Goal: Task Accomplishment & Management: Manage account settings

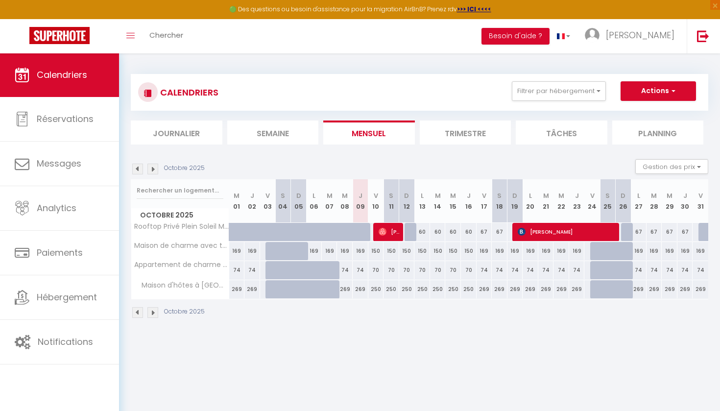
click at [422, 231] on div "60" at bounding box center [422, 232] width 16 height 18
type input "60"
type input "Lun 13 Octobre 2025"
type input "[DATE] Octobre 2025"
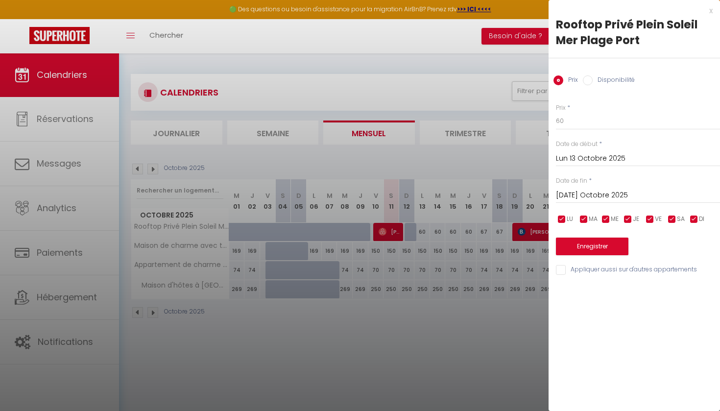
click at [586, 80] on input "Disponibilité" at bounding box center [588, 80] width 10 height 10
radio input "true"
radio input "false"
click at [586, 247] on button "Enregistrer" at bounding box center [592, 247] width 72 height 18
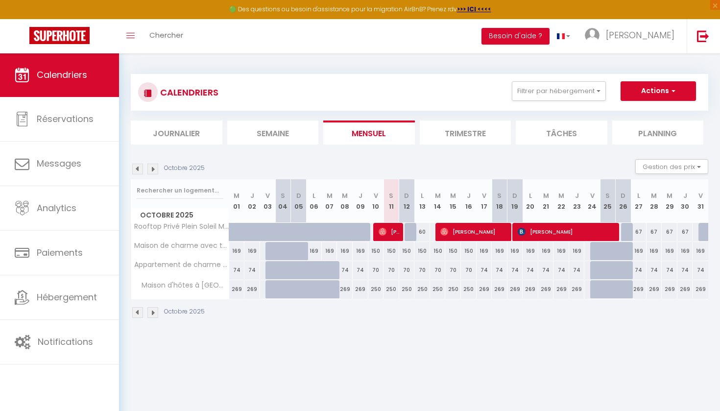
click at [422, 234] on div "60" at bounding box center [422, 232] width 16 height 18
select select "1"
type input "Lun 13 Octobre 2025"
type input "[DATE] Octobre 2025"
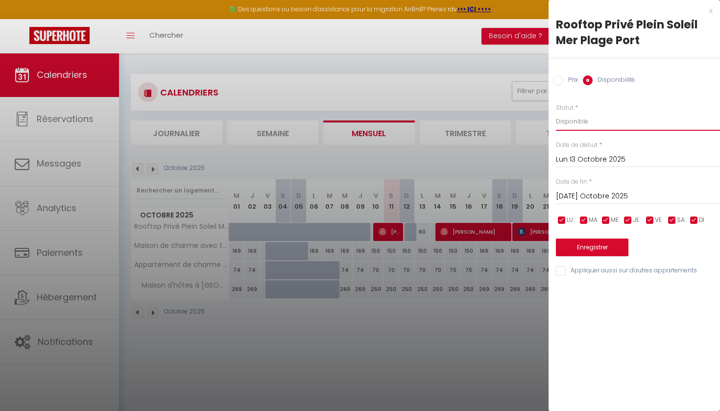
select select "0"
click at [594, 242] on button "Enregistrer" at bounding box center [592, 247] width 72 height 18
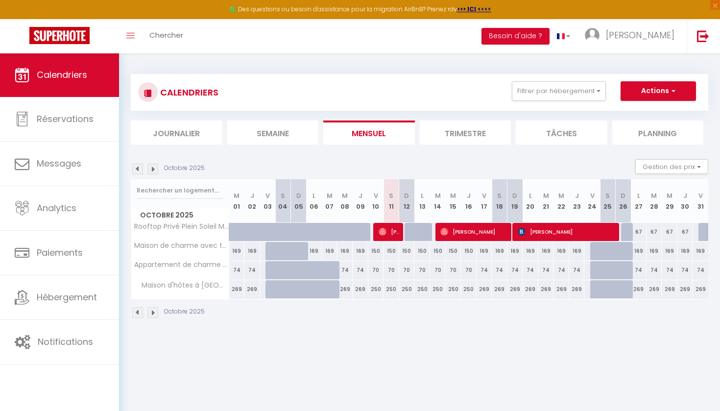
click at [152, 167] on img at bounding box center [152, 169] width 11 height 11
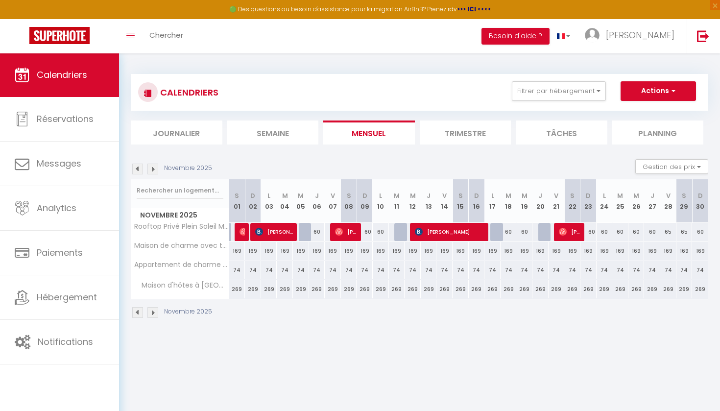
click at [317, 232] on div "60" at bounding box center [317, 232] width 16 height 18
select select "1"
type input "Jeu 06 Novembre 2025"
type input "Ven 07 Novembre 2025"
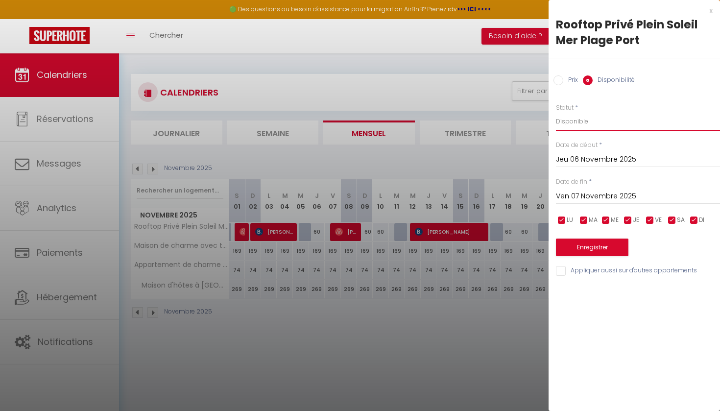
select select "0"
click at [590, 247] on button "Enregistrer" at bounding box center [592, 247] width 72 height 18
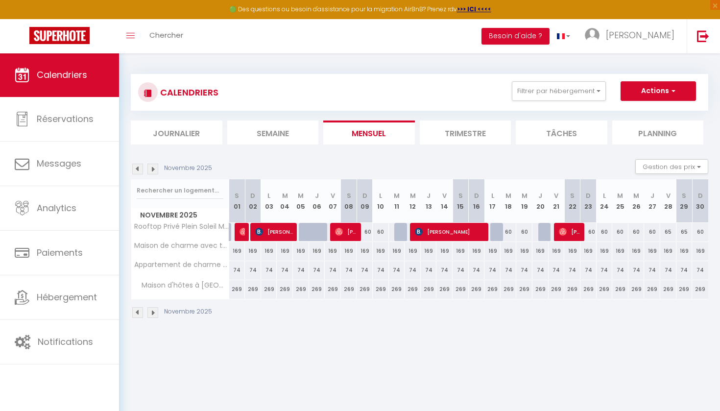
click at [155, 166] on img at bounding box center [152, 169] width 11 height 11
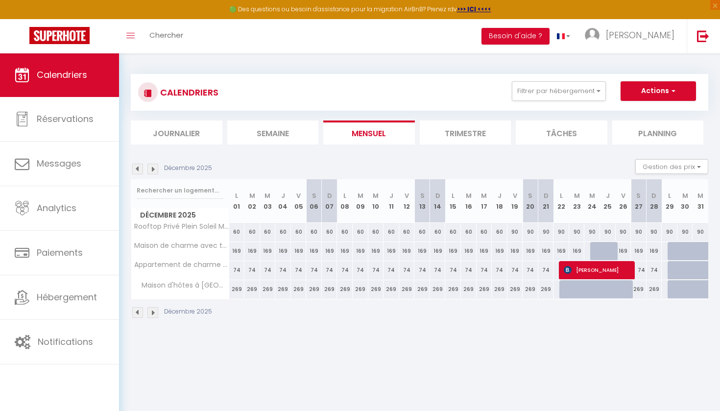
click at [139, 166] on img at bounding box center [137, 169] width 11 height 11
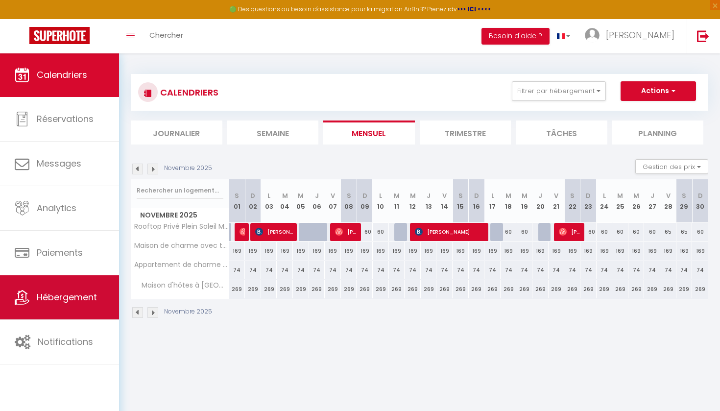
click at [88, 298] on span "Hébergement" at bounding box center [67, 297] width 60 height 12
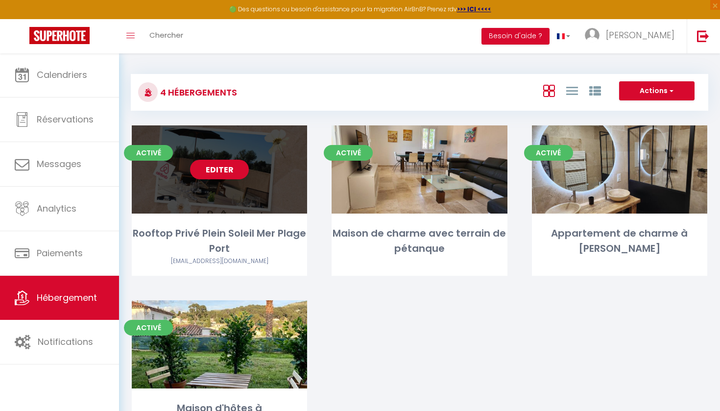
click at [246, 175] on link "Editer" at bounding box center [219, 170] width 59 height 20
select select "3"
select select "2"
select select "1"
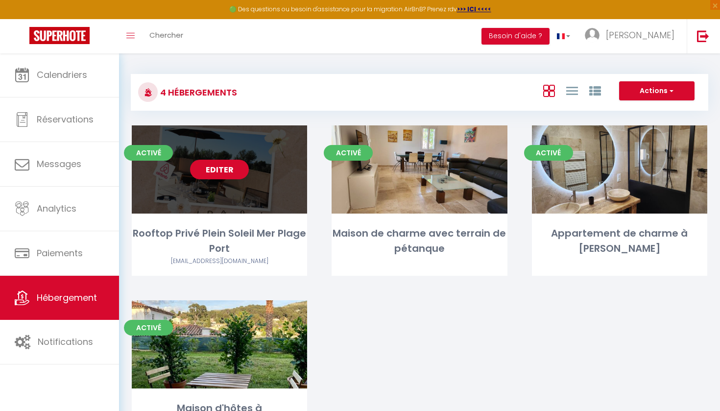
select select "28"
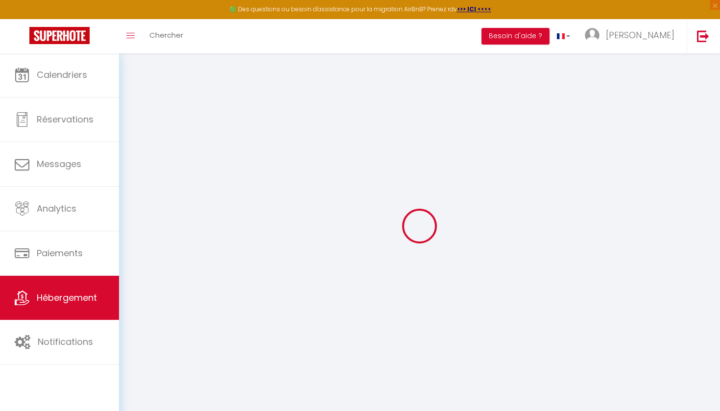
select select
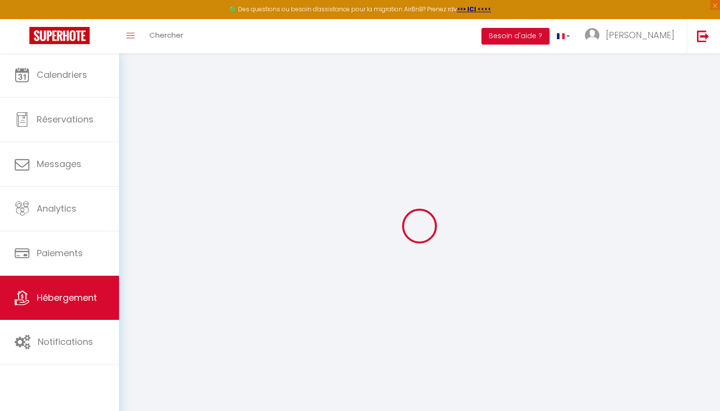
select select
checkbox input "false"
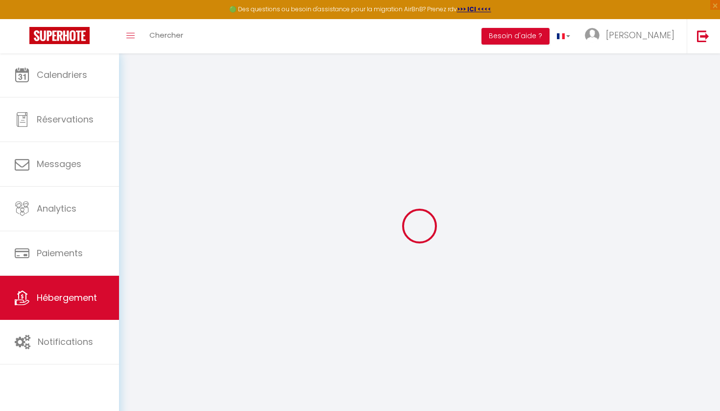
select select
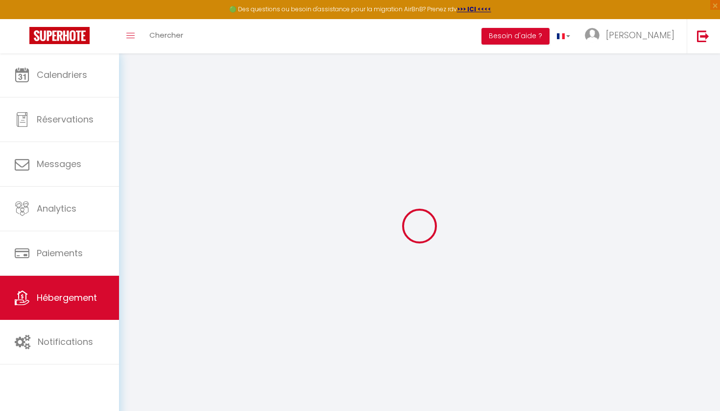
select select
checkbox input "false"
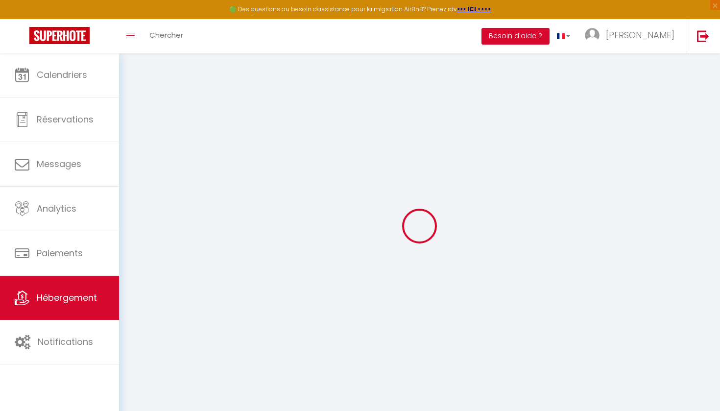
checkbox input "false"
select select
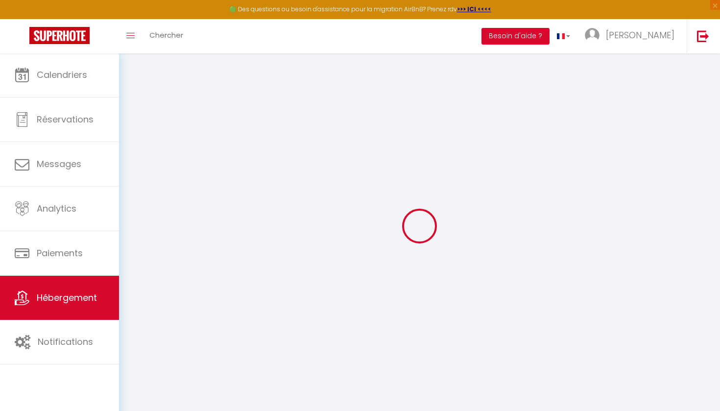
select select
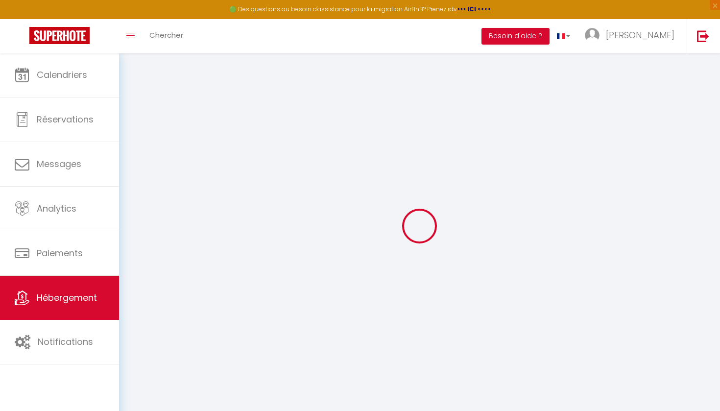
checkbox input "false"
select select
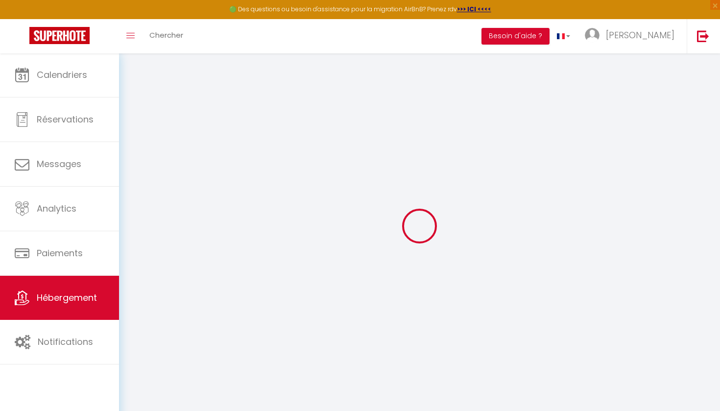
select select
select select "+ 18 %"
select select "+ 17 %"
select select
checkbox input "false"
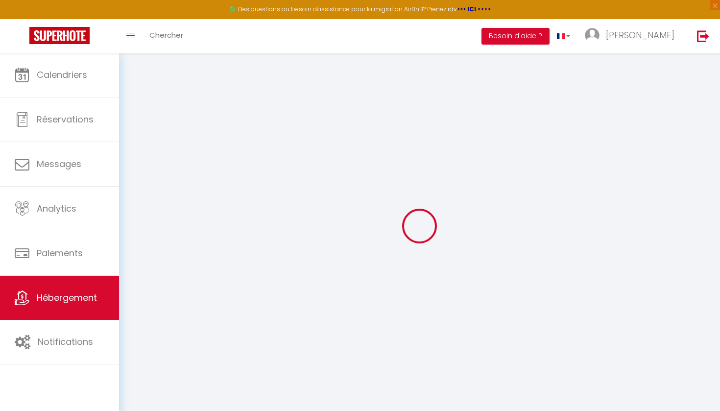
checkbox input "false"
select select "14:00"
select select
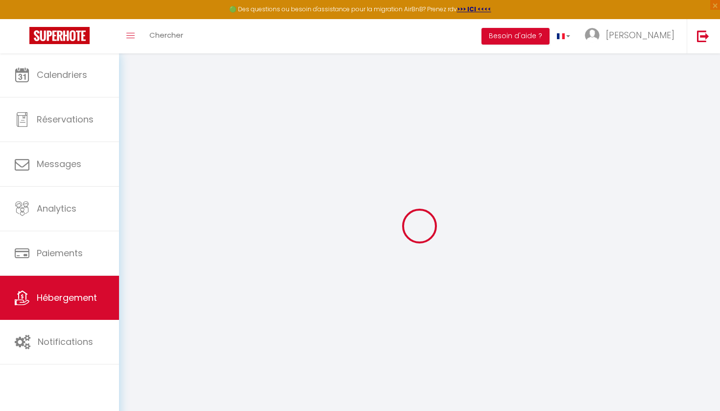
select select "11:00"
select select "30"
select select "120"
select select "EUR"
select select "21597-1127436228650912082"
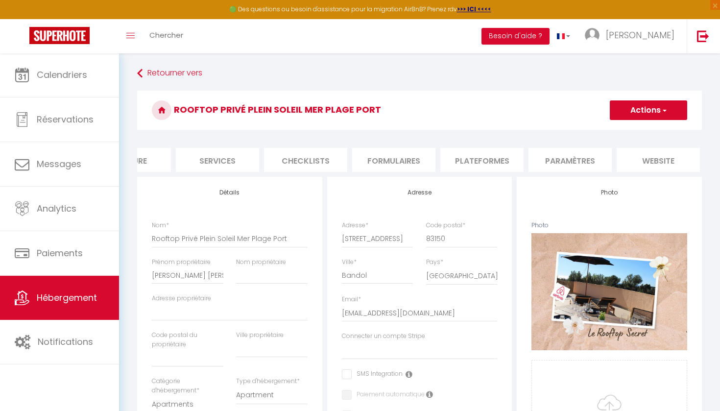
scroll to position [0, 227]
click at [496, 161] on li "Plateformes" at bounding box center [480, 160] width 83 height 24
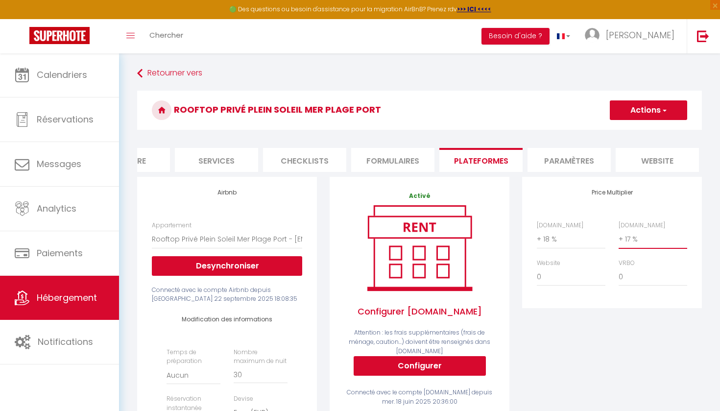
select select "+ 18 %"
click at [632, 112] on button "Actions" at bounding box center [647, 110] width 77 height 20
click at [632, 133] on link "Enregistrer" at bounding box center [647, 131] width 77 height 13
select select "EUR"
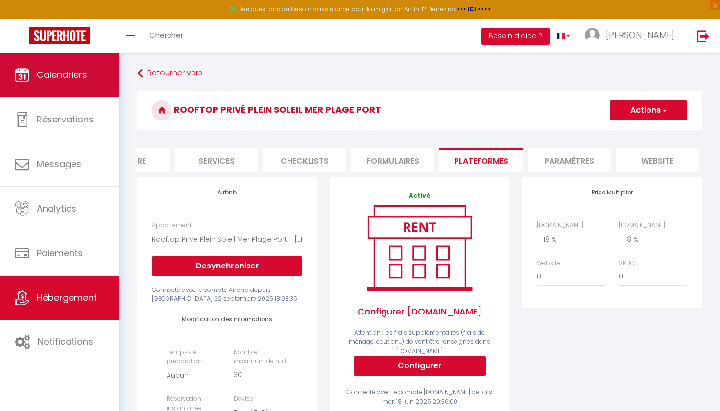
click at [58, 80] on span "Calendriers" at bounding box center [62, 75] width 50 height 12
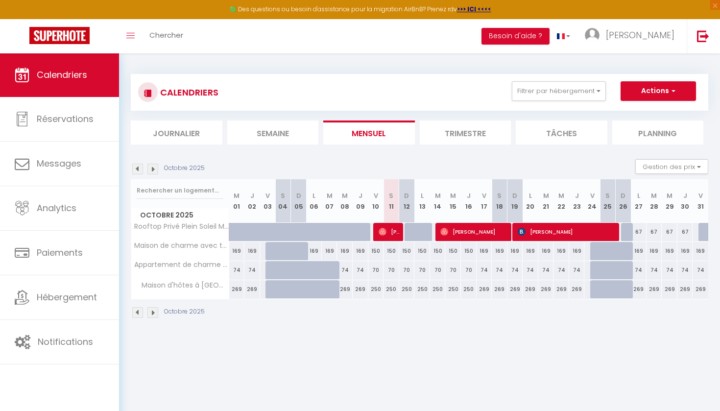
click at [150, 170] on img at bounding box center [152, 169] width 11 height 11
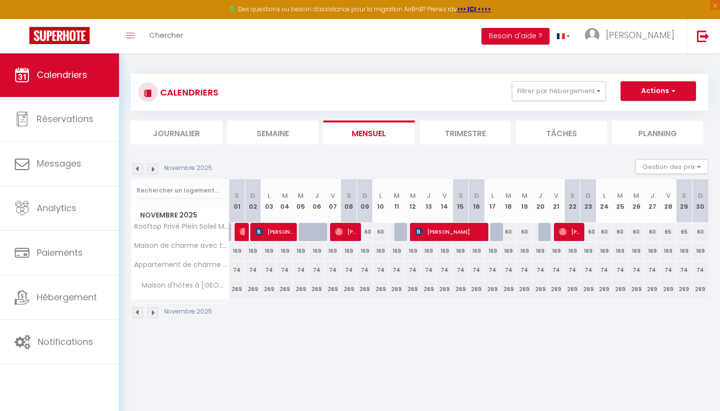
click at [154, 168] on img at bounding box center [152, 169] width 11 height 11
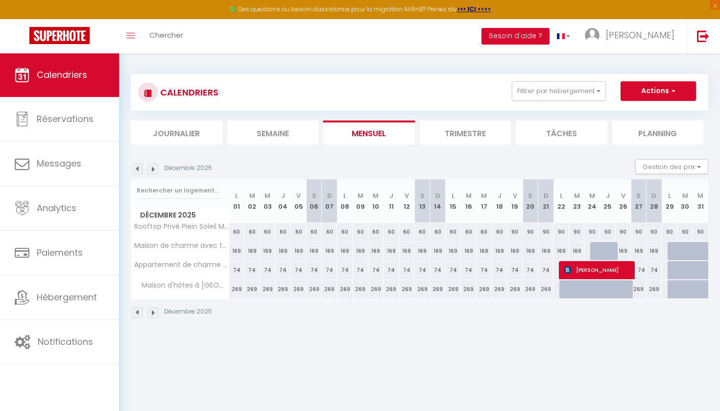
click at [154, 168] on img at bounding box center [152, 169] width 11 height 11
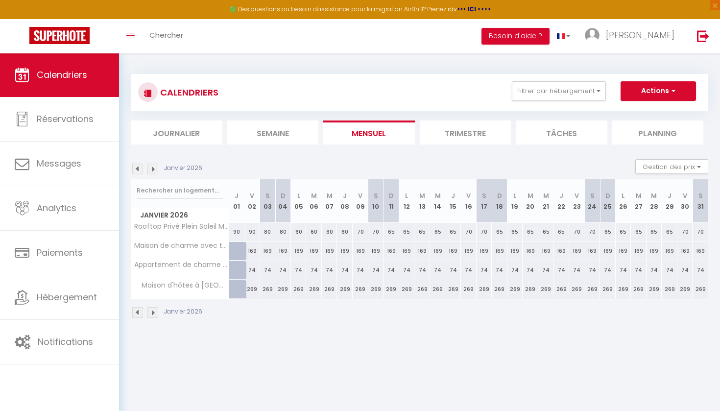
click at [153, 168] on img at bounding box center [152, 169] width 11 height 11
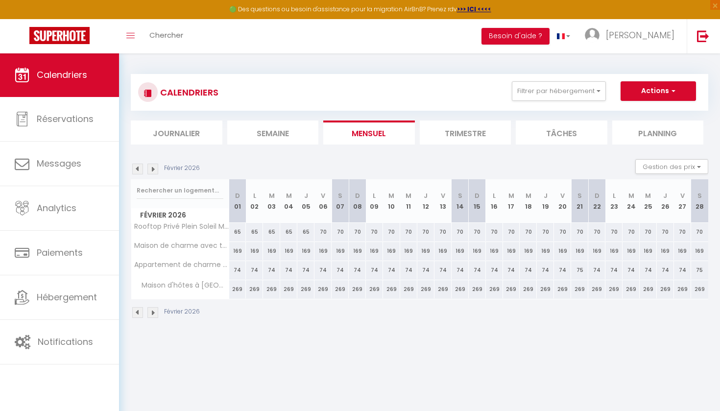
click at [153, 168] on img at bounding box center [152, 169] width 11 height 11
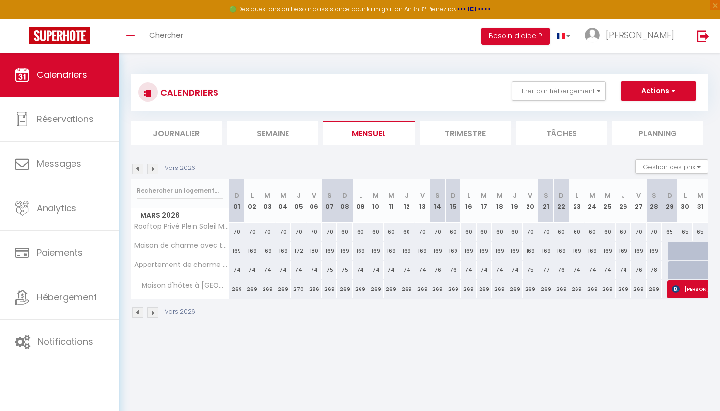
click at [153, 168] on img at bounding box center [152, 169] width 11 height 11
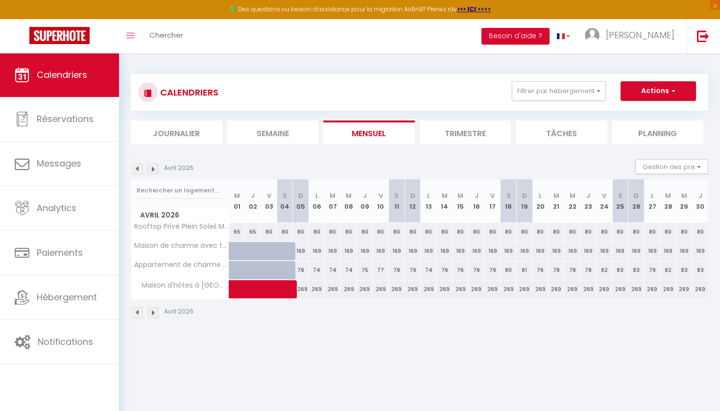
click at [153, 168] on img at bounding box center [152, 169] width 11 height 11
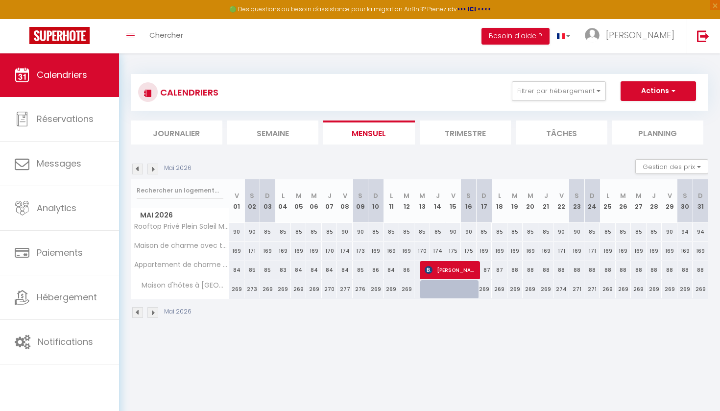
click at [153, 168] on img at bounding box center [152, 169] width 11 height 11
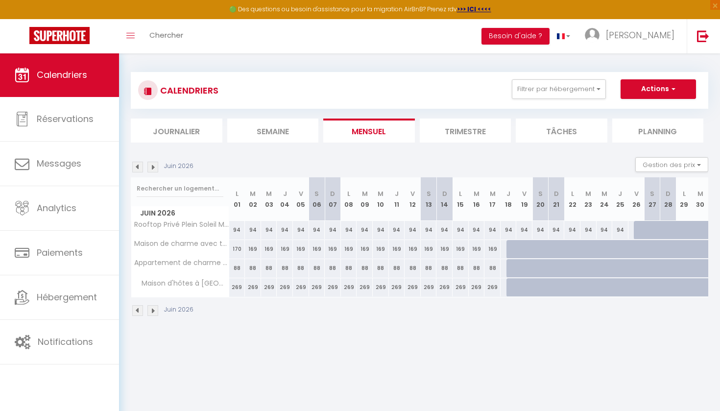
scroll to position [2, 0]
click at [136, 165] on img at bounding box center [137, 167] width 11 height 11
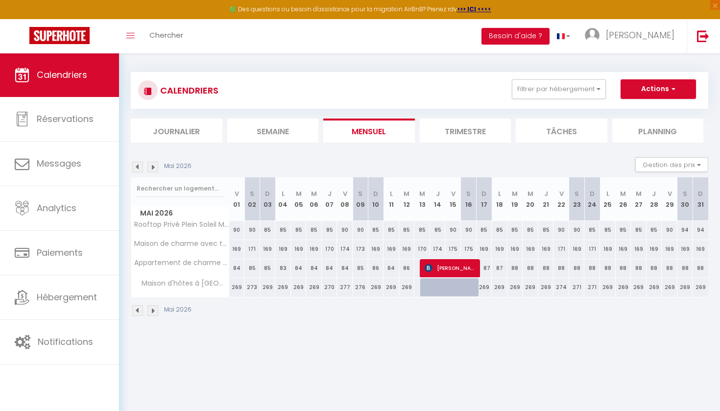
click at [136, 165] on img at bounding box center [137, 167] width 11 height 11
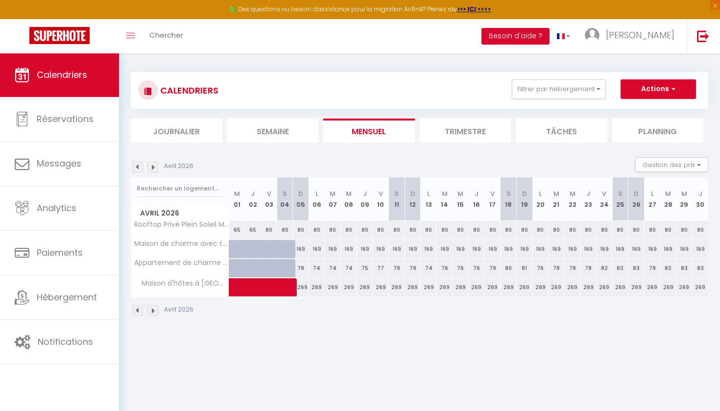
click at [136, 165] on img at bounding box center [137, 167] width 11 height 11
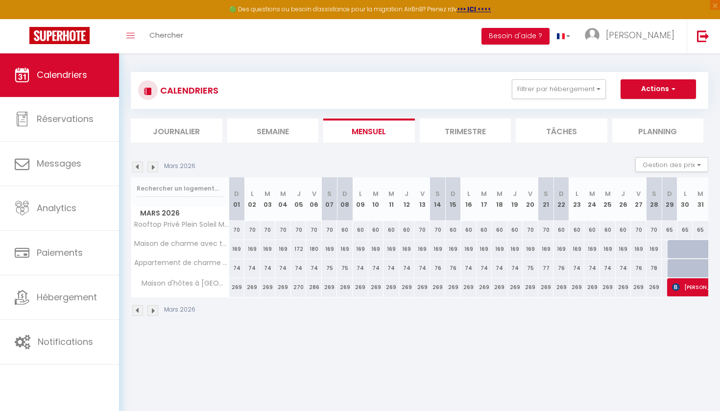
click at [136, 165] on img at bounding box center [137, 167] width 11 height 11
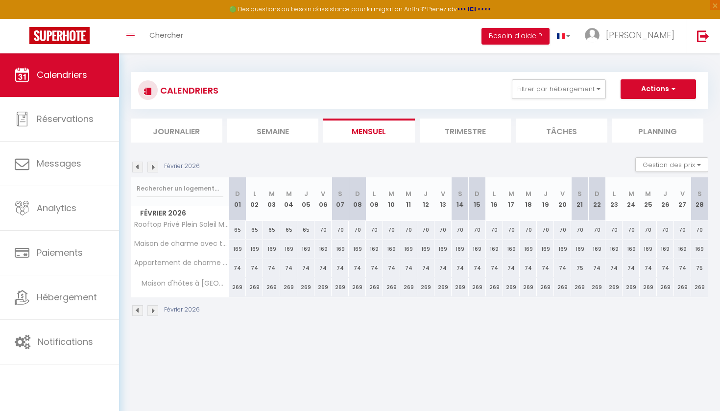
click at [138, 164] on img at bounding box center [137, 167] width 11 height 11
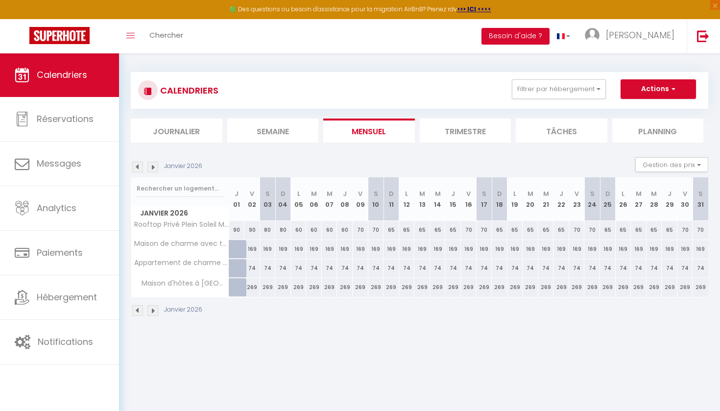
click at [138, 164] on img at bounding box center [137, 167] width 11 height 11
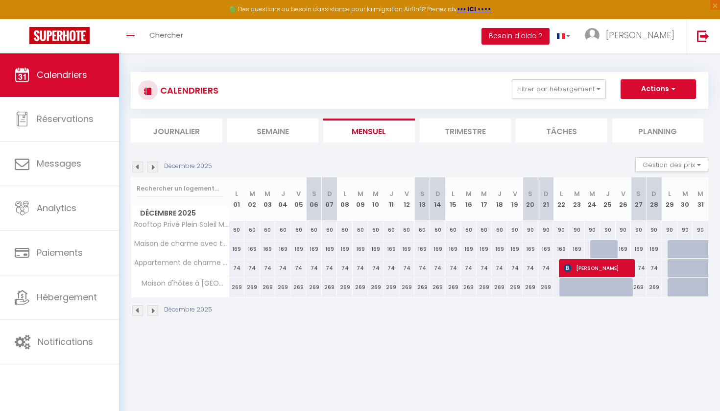
click at [138, 164] on img at bounding box center [137, 167] width 11 height 11
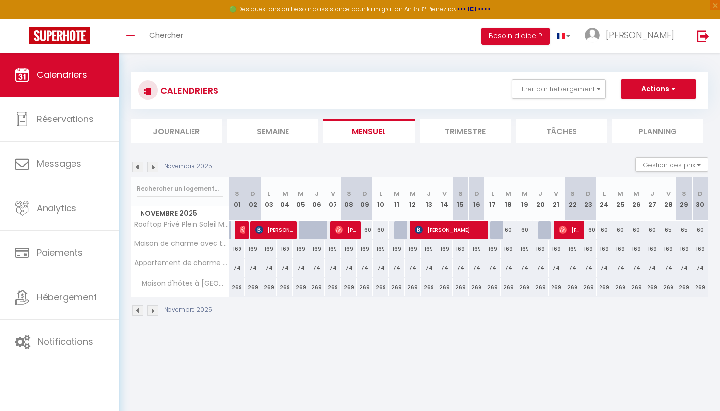
click at [138, 164] on img at bounding box center [137, 167] width 11 height 11
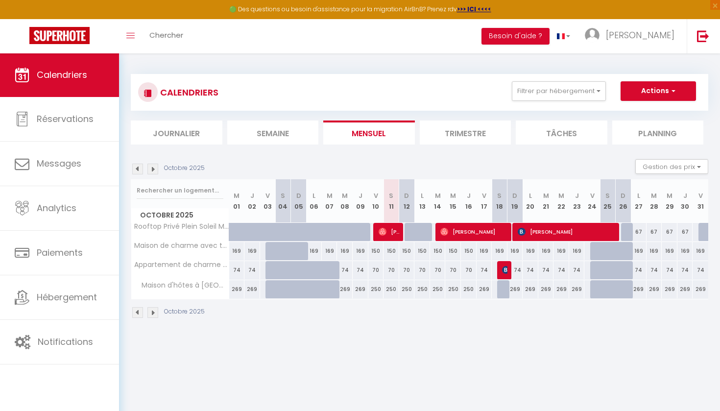
scroll to position [0, 0]
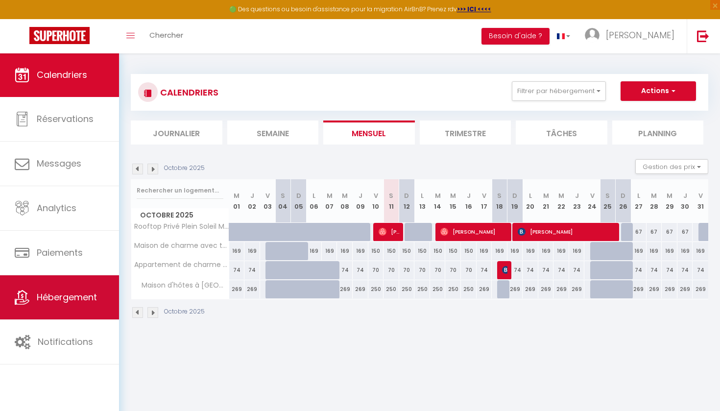
click at [58, 294] on span "Hébergement" at bounding box center [67, 297] width 60 height 12
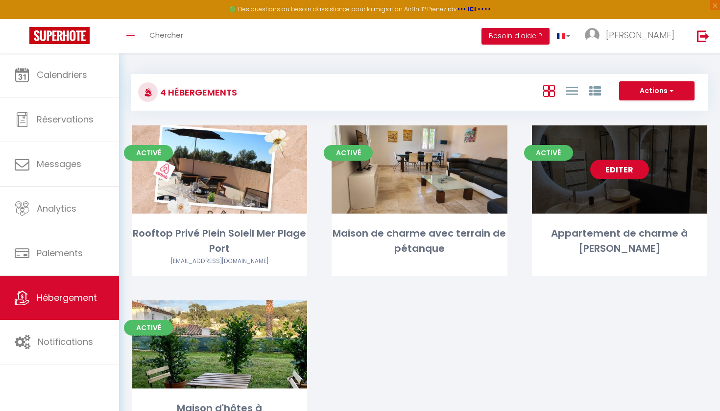
click at [612, 209] on div "Editer" at bounding box center [619, 169] width 175 height 88
select select "3"
select select "2"
select select "1"
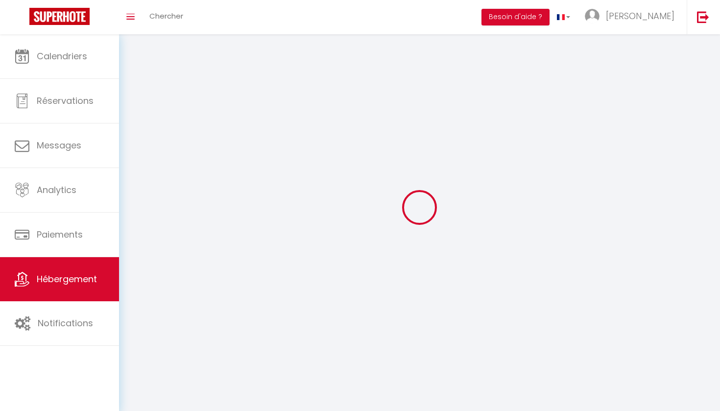
select select
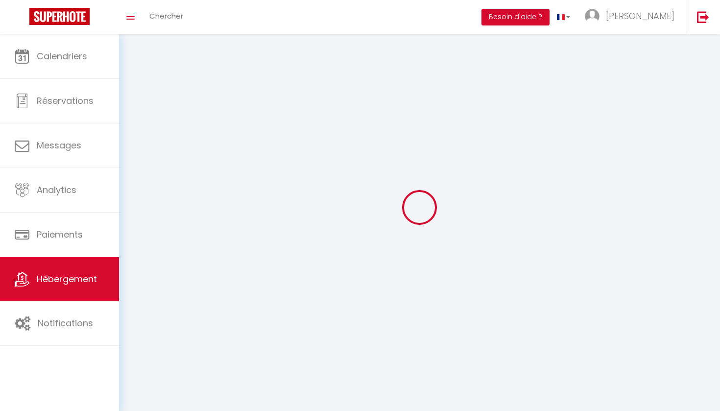
select select
checkbox input "false"
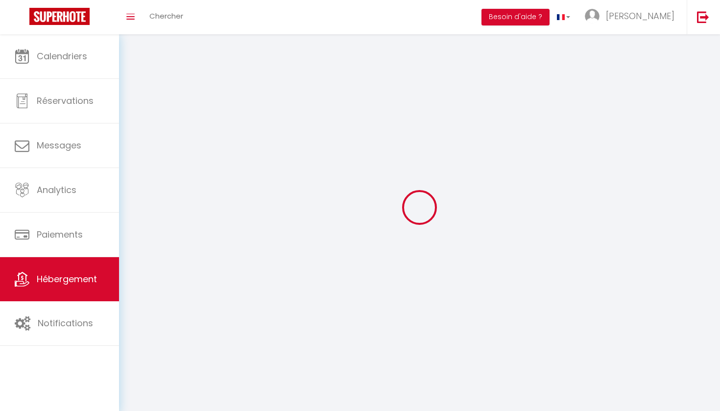
checkbox input "false"
select select
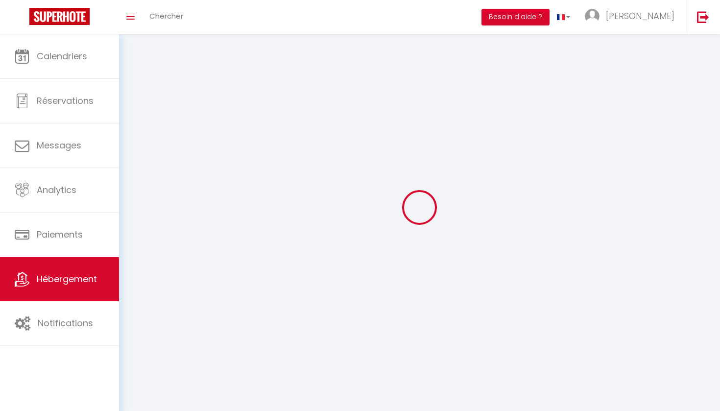
select select
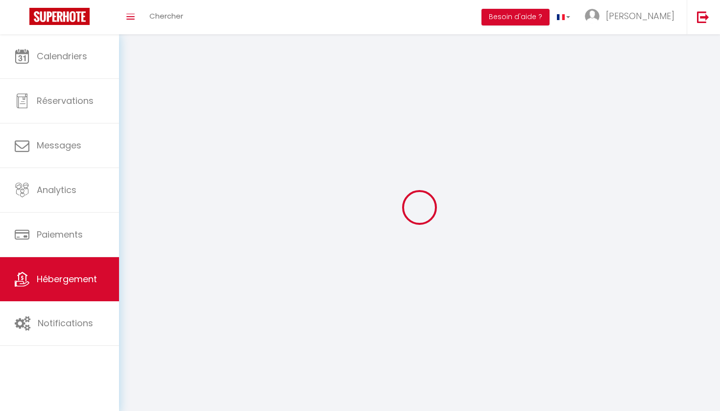
select select
checkbox input "false"
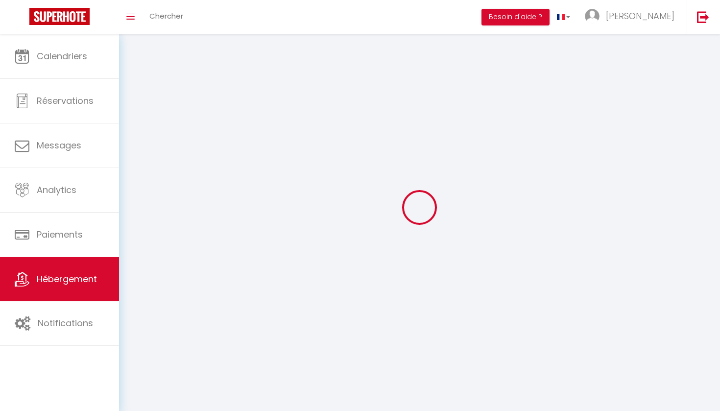
select select
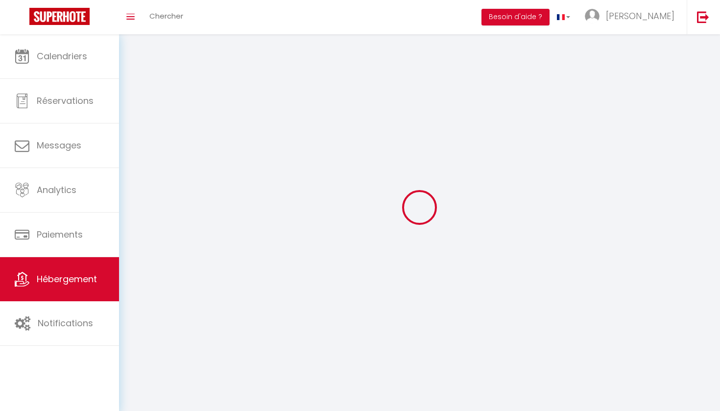
select select
checkbox input "false"
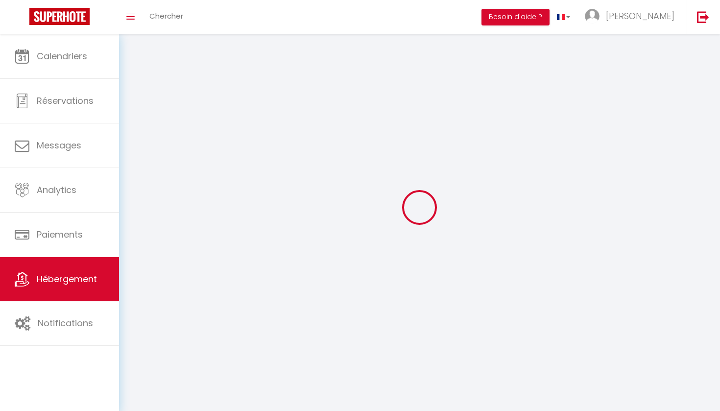
checkbox input "false"
select select
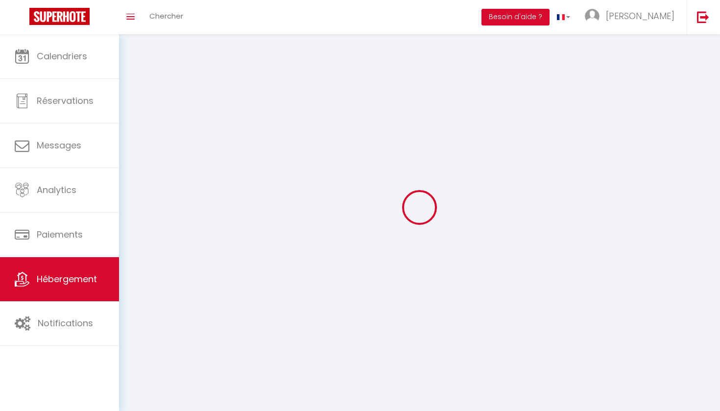
select select
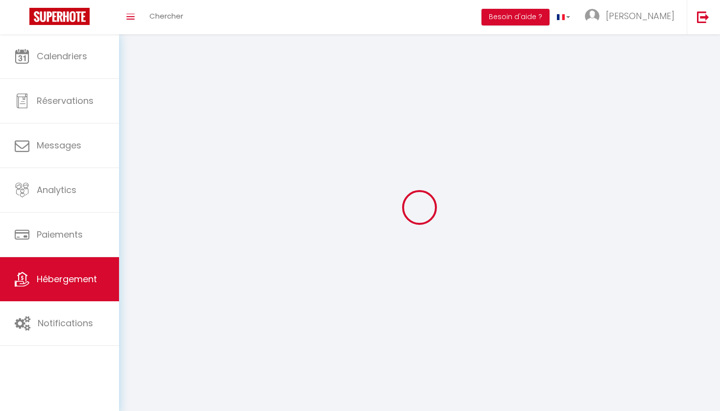
select select
checkbox input "false"
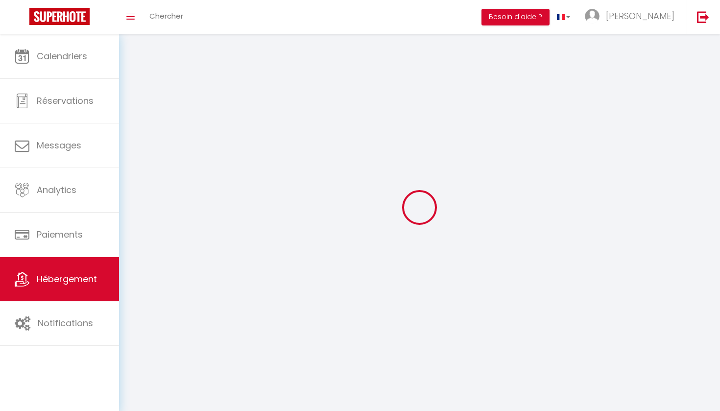
select select
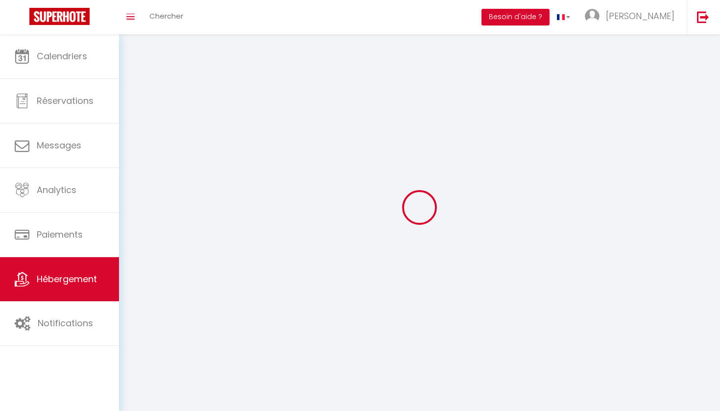
select select
checkbox input "false"
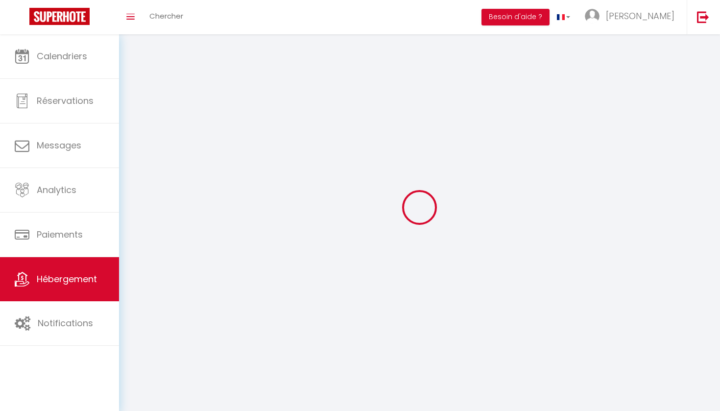
checkbox input "false"
select select
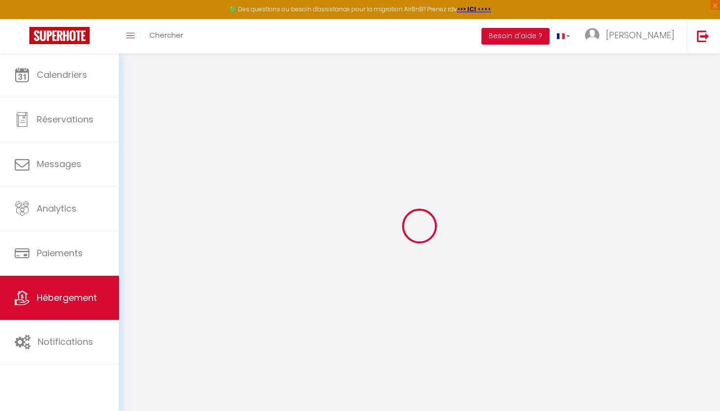
select select "+ 5 %"
select select "+ 17 %"
select select
checkbox input "false"
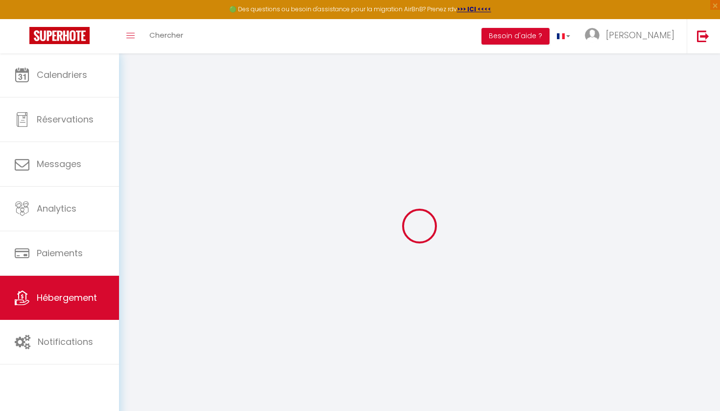
checkbox input "false"
select select "14:00"
select select
select select "11:00"
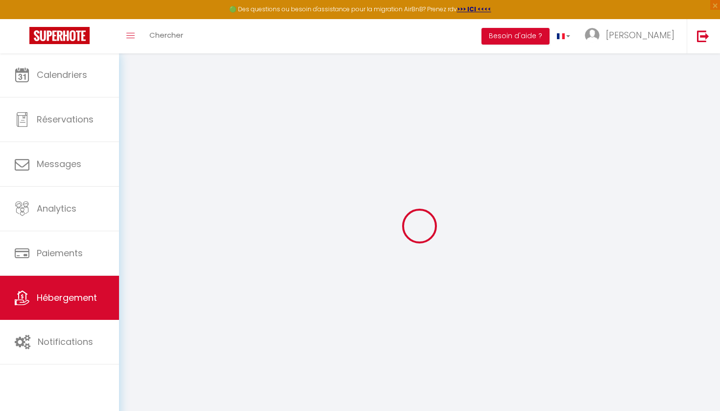
select select "30"
select select "120"
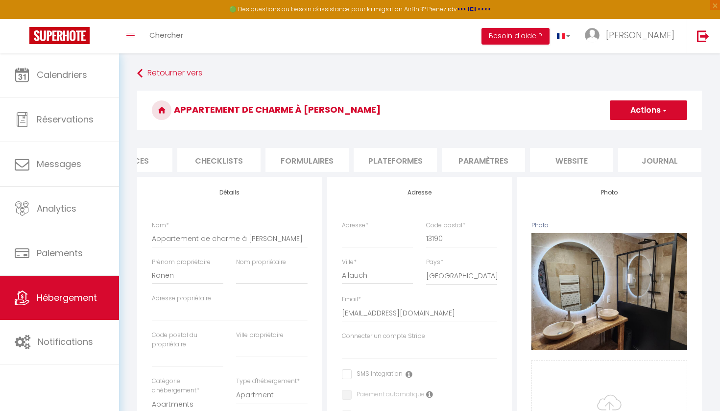
scroll to position [0, 312]
click at [412, 156] on li "Plateformes" at bounding box center [395, 160] width 83 height 24
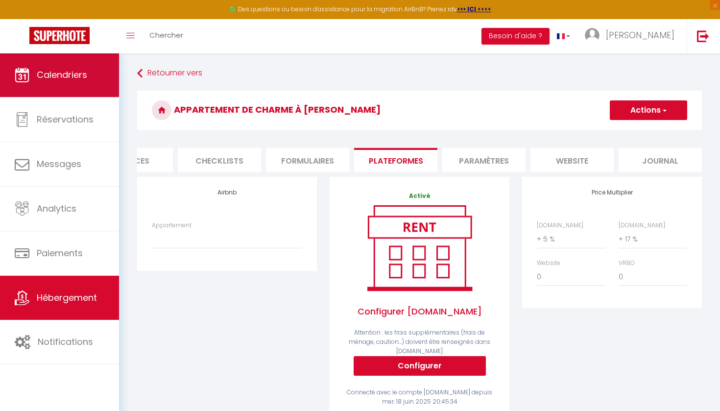
click at [56, 76] on span "Calendriers" at bounding box center [62, 75] width 50 height 12
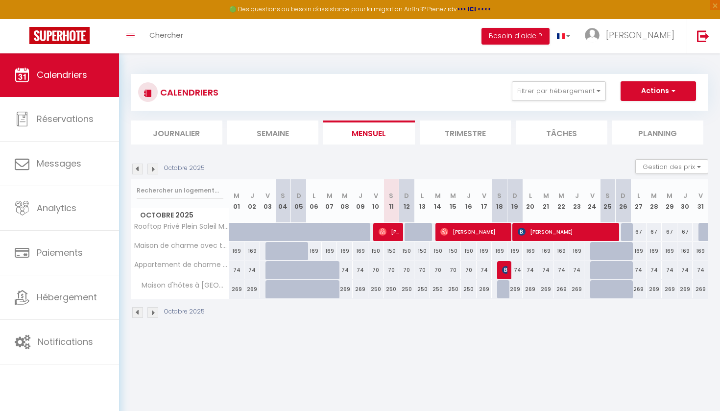
click at [153, 165] on img at bounding box center [152, 169] width 11 height 11
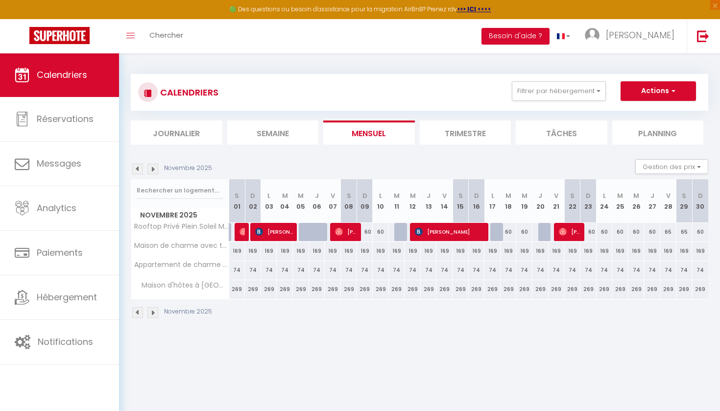
click at [153, 168] on img at bounding box center [152, 169] width 11 height 11
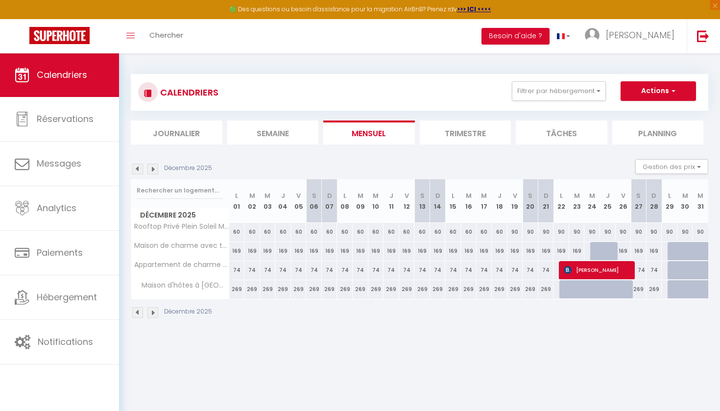
click at [153, 168] on img at bounding box center [152, 169] width 11 height 11
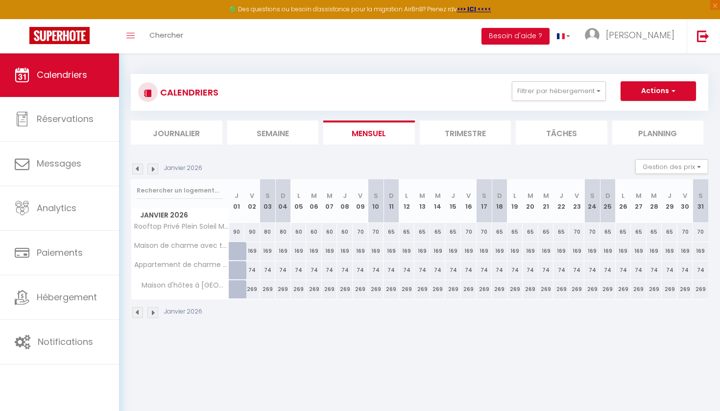
click at [153, 168] on img at bounding box center [152, 169] width 11 height 11
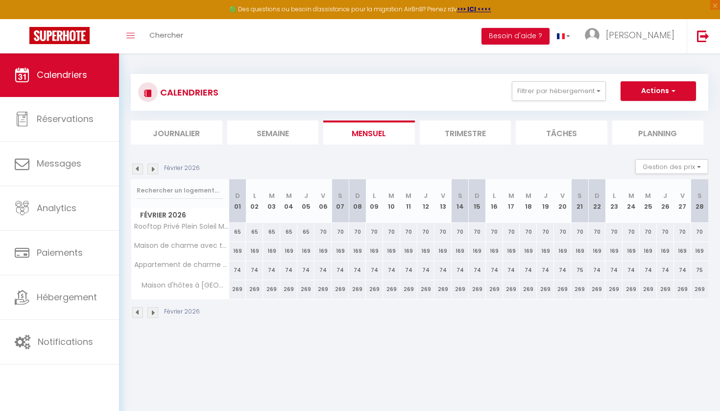
click at [153, 168] on img at bounding box center [152, 169] width 11 height 11
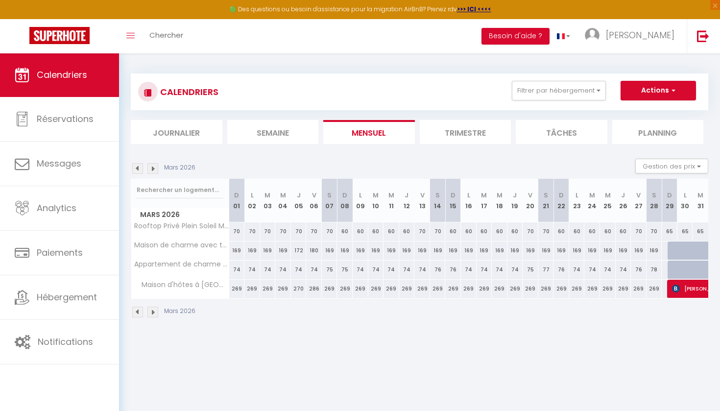
scroll to position [0, 0]
click at [154, 170] on img at bounding box center [152, 168] width 11 height 11
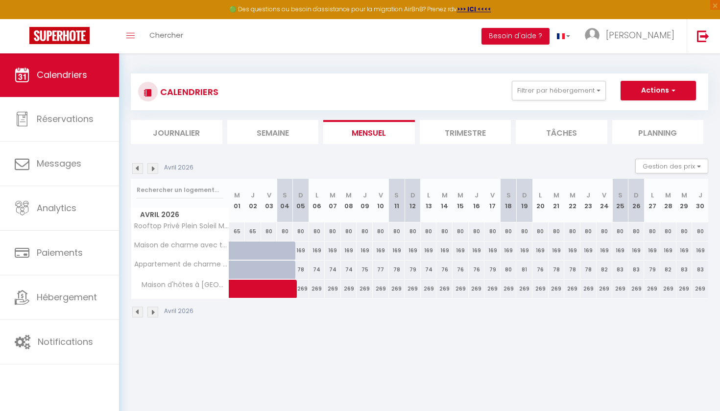
click at [156, 168] on img at bounding box center [152, 168] width 11 height 11
